Goal: Transaction & Acquisition: Purchase product/service

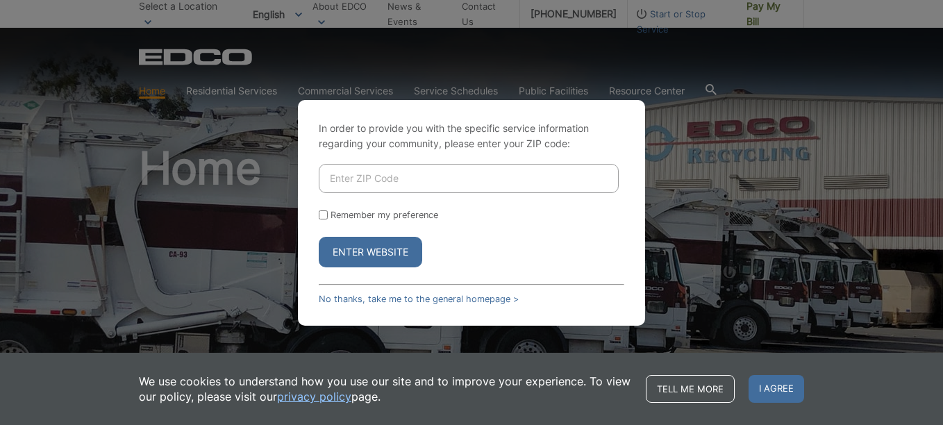
click at [371, 168] on input "Enter ZIP Code" at bounding box center [469, 178] width 300 height 29
type input "92078"
click at [358, 257] on button "Enter Website" at bounding box center [370, 252] width 103 height 31
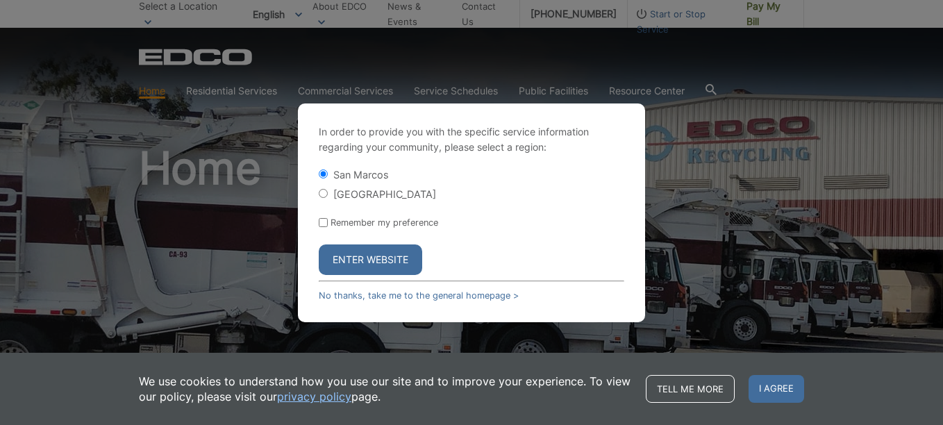
click at [347, 264] on button "Enter Website" at bounding box center [370, 259] width 103 height 31
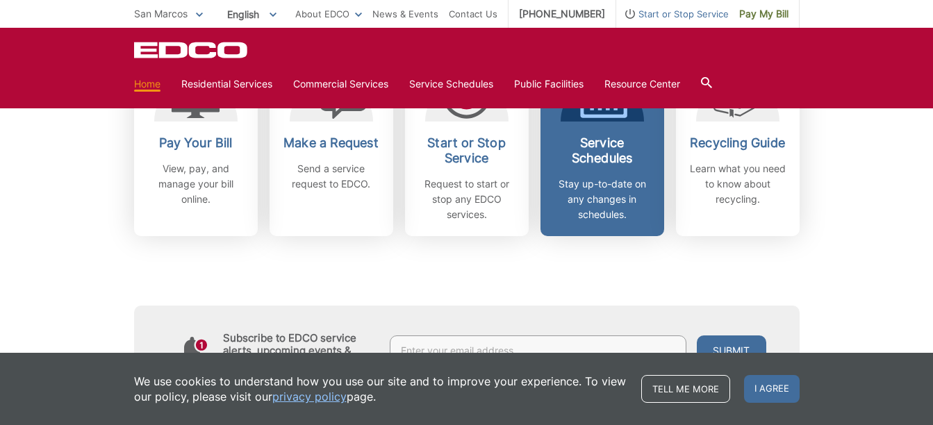
scroll to position [486, 0]
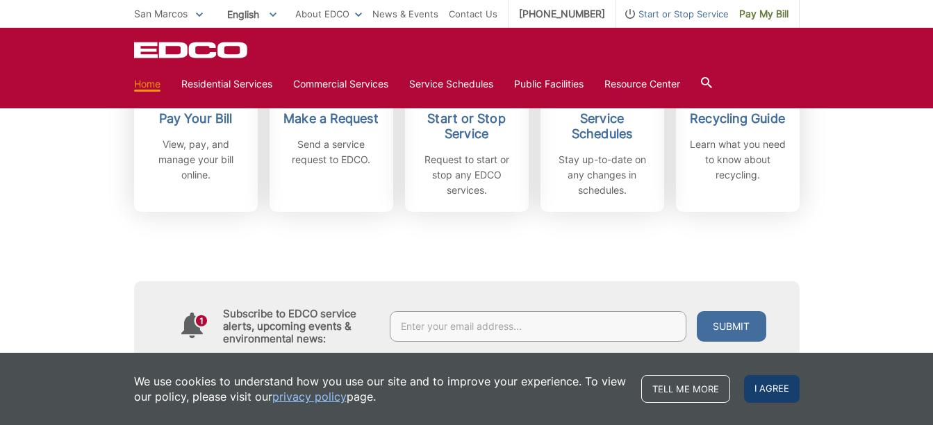
click at [775, 387] on span "I agree" at bounding box center [772, 389] width 56 height 28
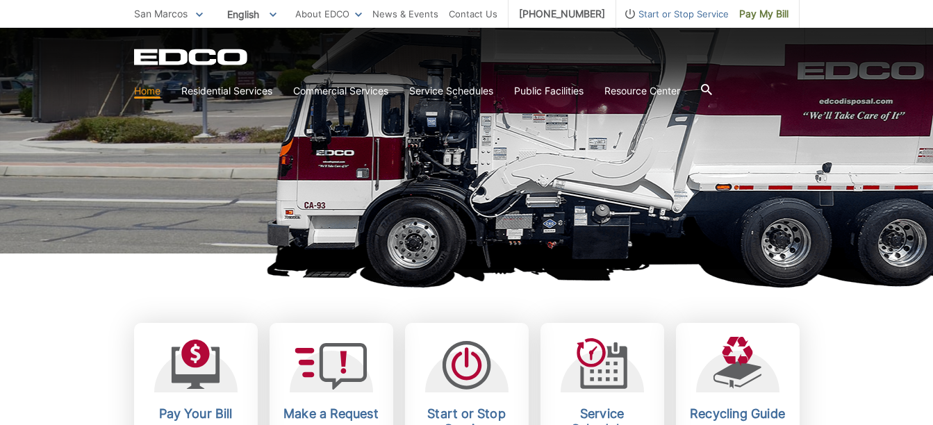
scroll to position [208, 0]
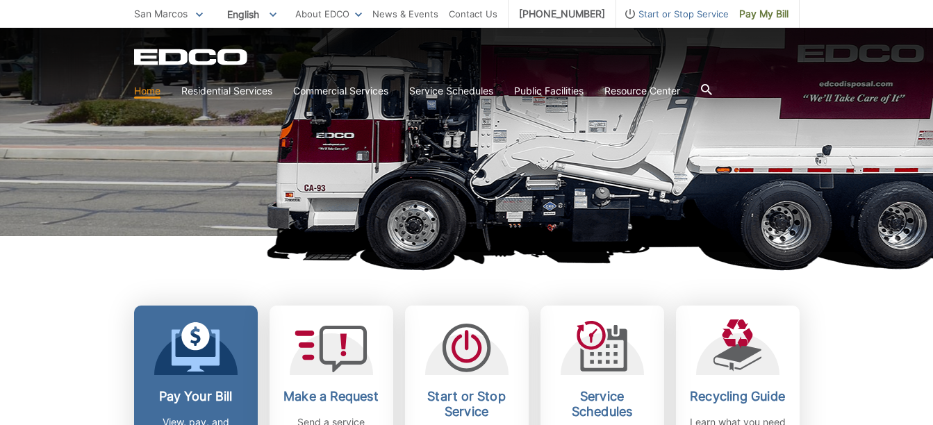
click at [185, 376] on link "Pay Your Bill View, pay, and manage your bill online." at bounding box center [196, 398] width 124 height 184
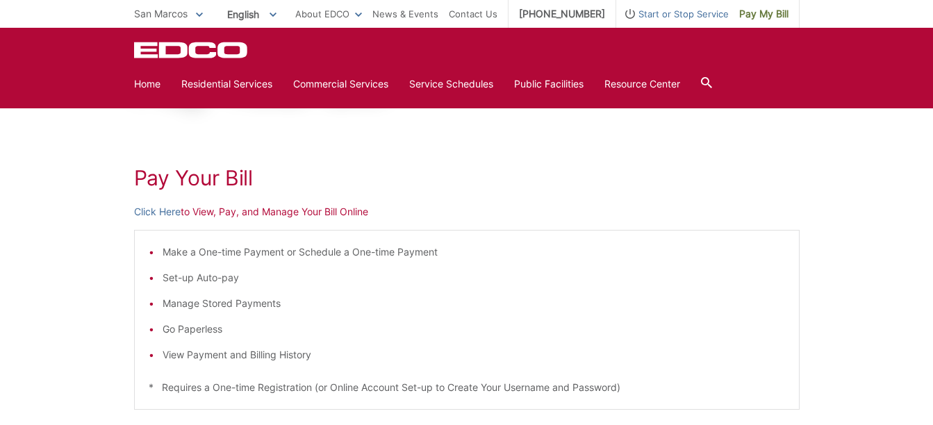
scroll to position [139, 0]
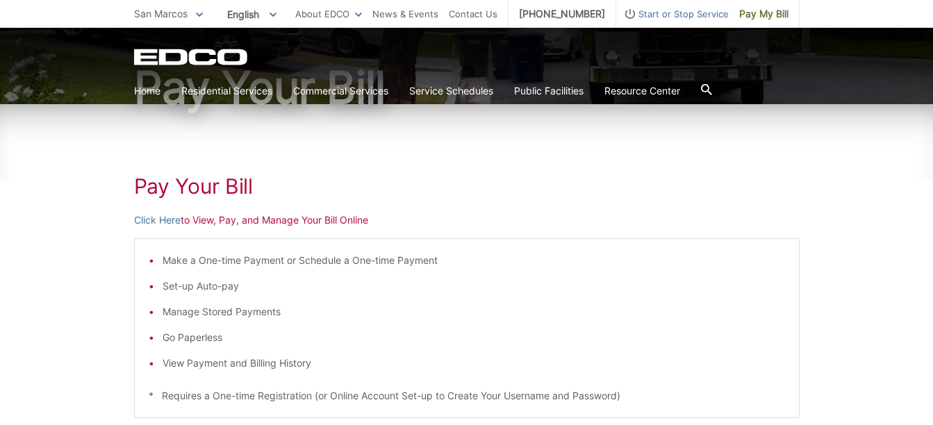
click at [208, 223] on p "Click Here to View, Pay, and Manage Your Bill Online" at bounding box center [466, 219] width 665 height 15
click at [158, 217] on link "Click Here" at bounding box center [157, 219] width 47 height 15
